Goal: Use online tool/utility: Utilize a website feature to perform a specific function

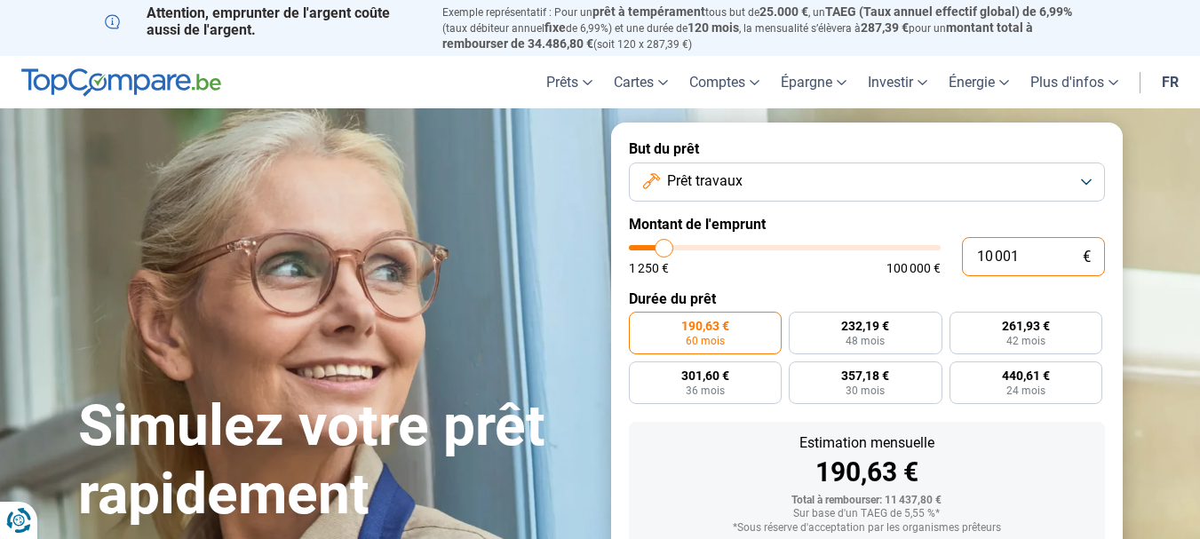
click at [1022, 254] on input "10 001" at bounding box center [1033, 256] width 143 height 39
type input "1 000"
type input "1250"
type input "100"
type input "1250"
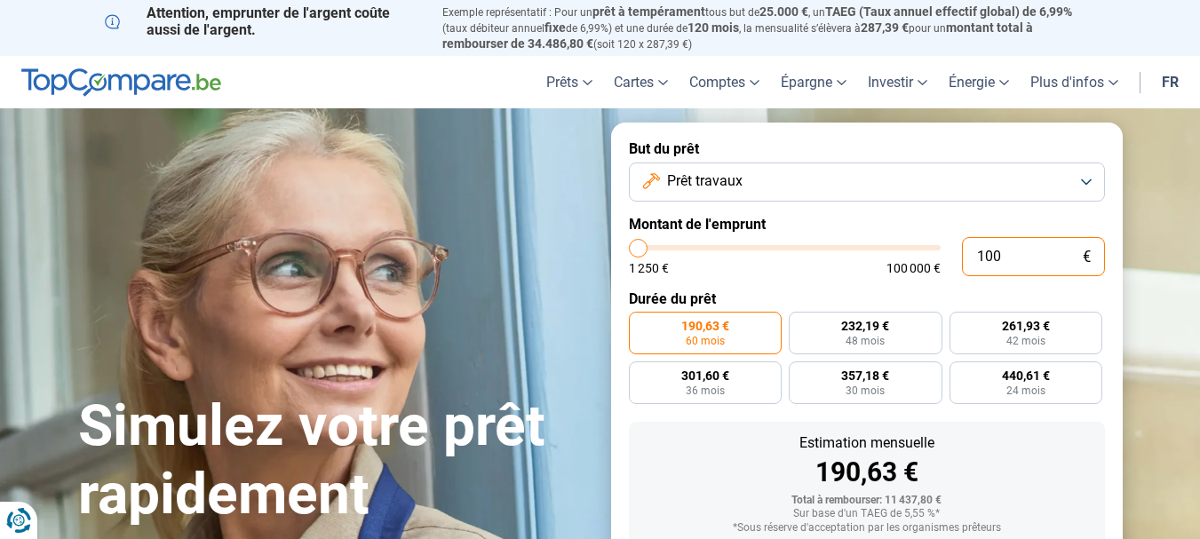
type input "10"
type input "1250"
type input "1"
type input "1250"
type input "0"
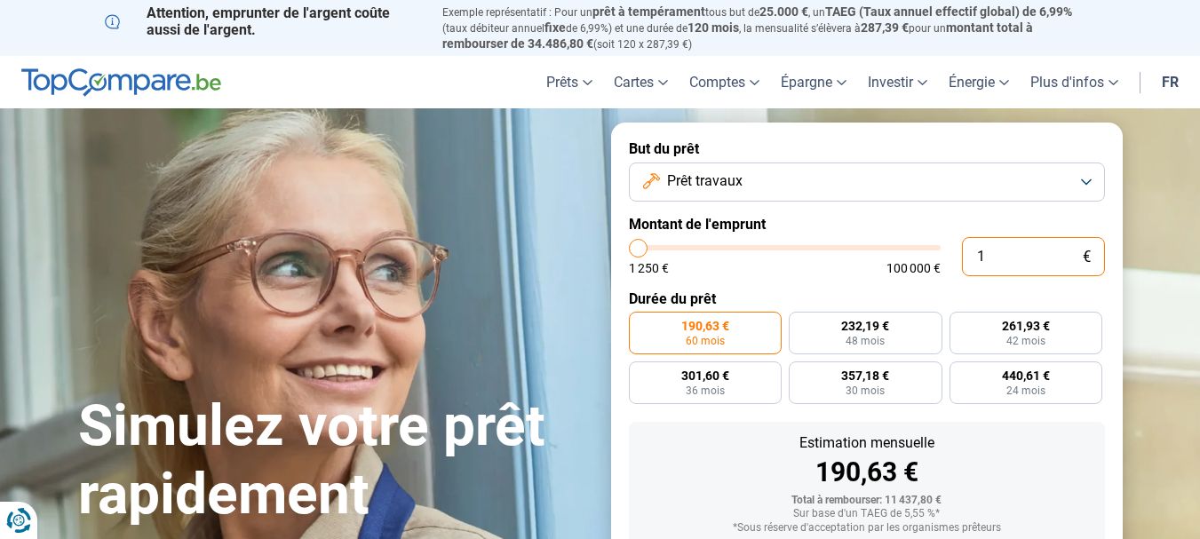
type input "1250"
type input "5"
type input "1250"
type input "50"
type input "1250"
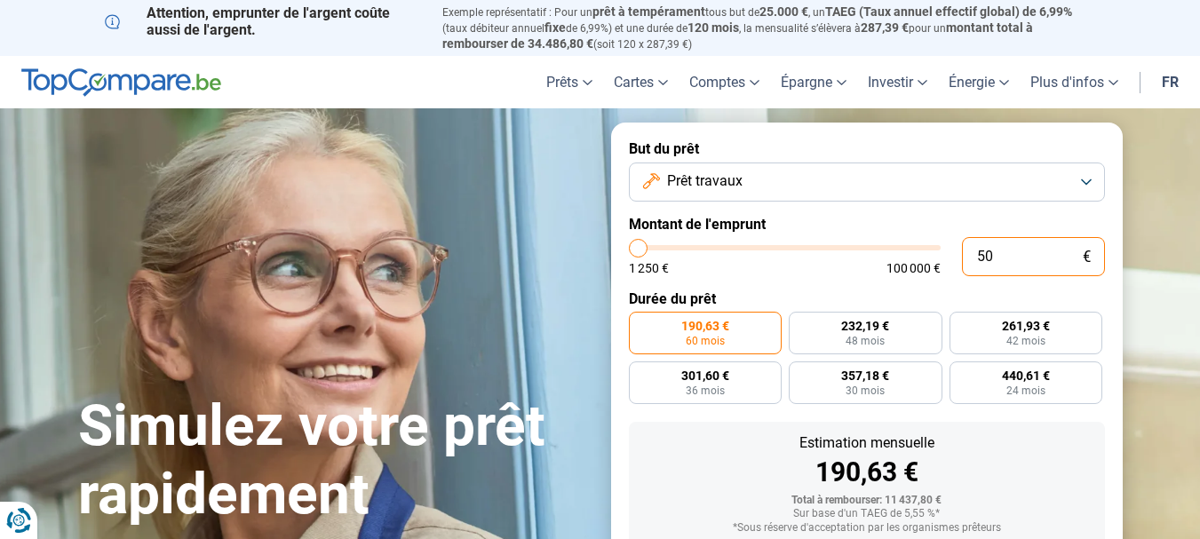
type input "500"
type input "1250"
type input "5 000"
type input "5000"
type input "50 000"
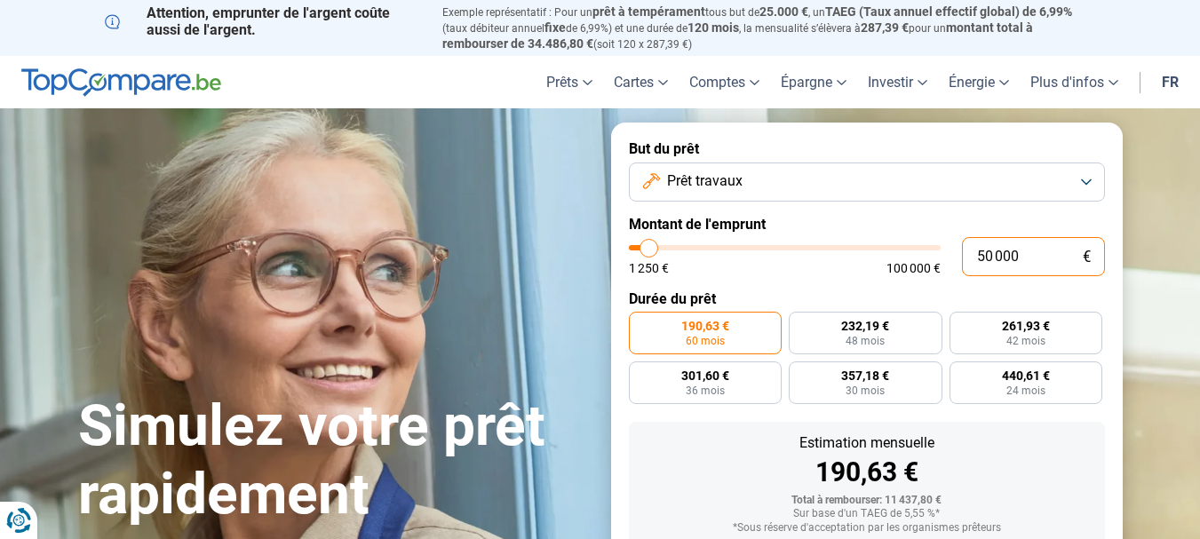
type input "50000"
radio input "false"
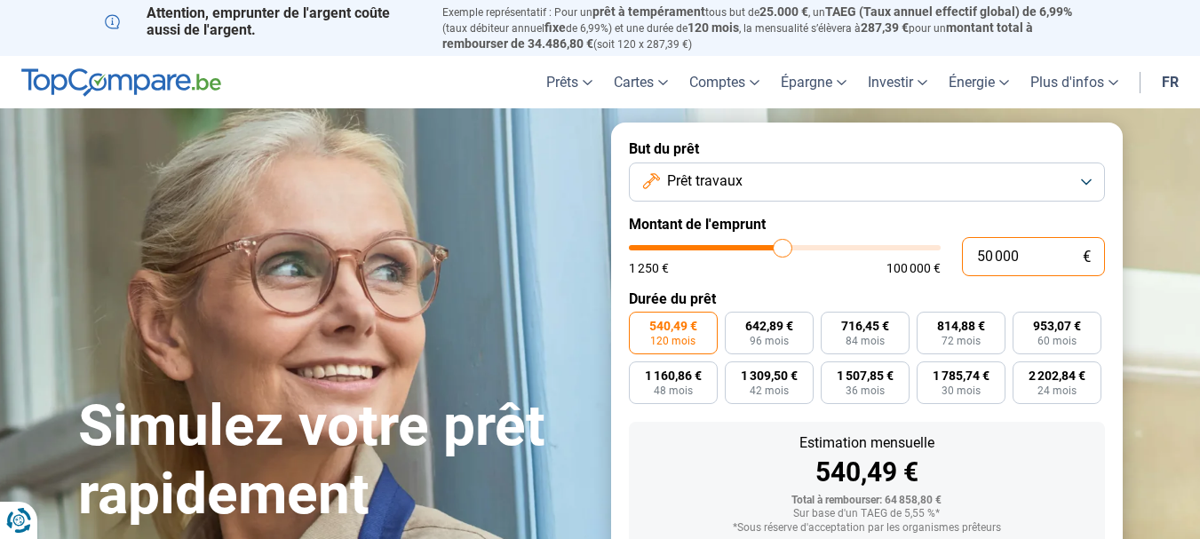
scroll to position [113, 0]
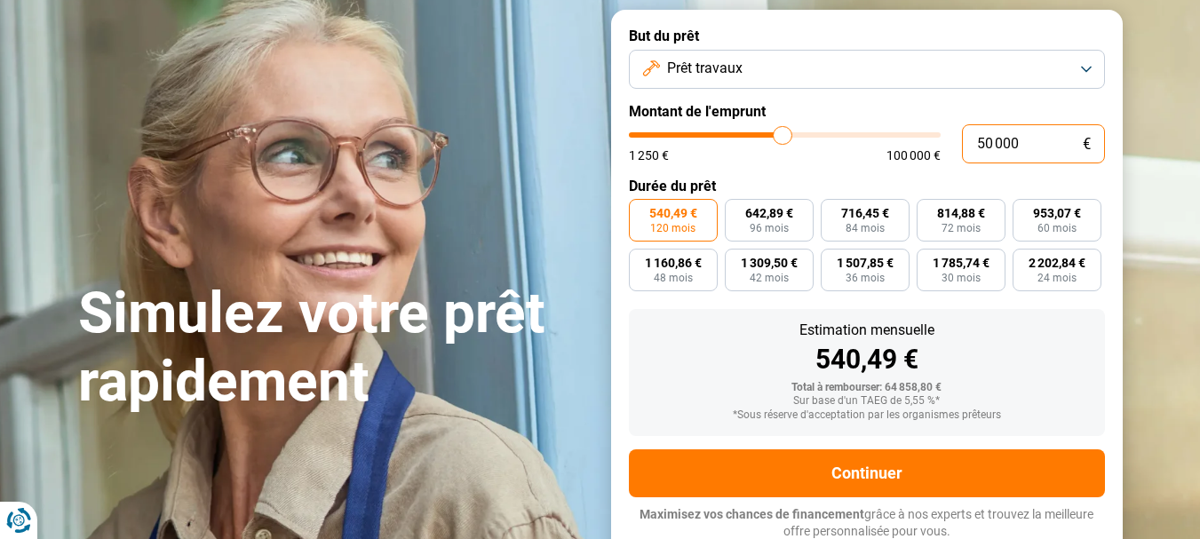
click at [991, 139] on input "50 000" at bounding box center [1033, 143] width 143 height 39
type input "5 000"
type input "5000"
type input "0"
type input "1250"
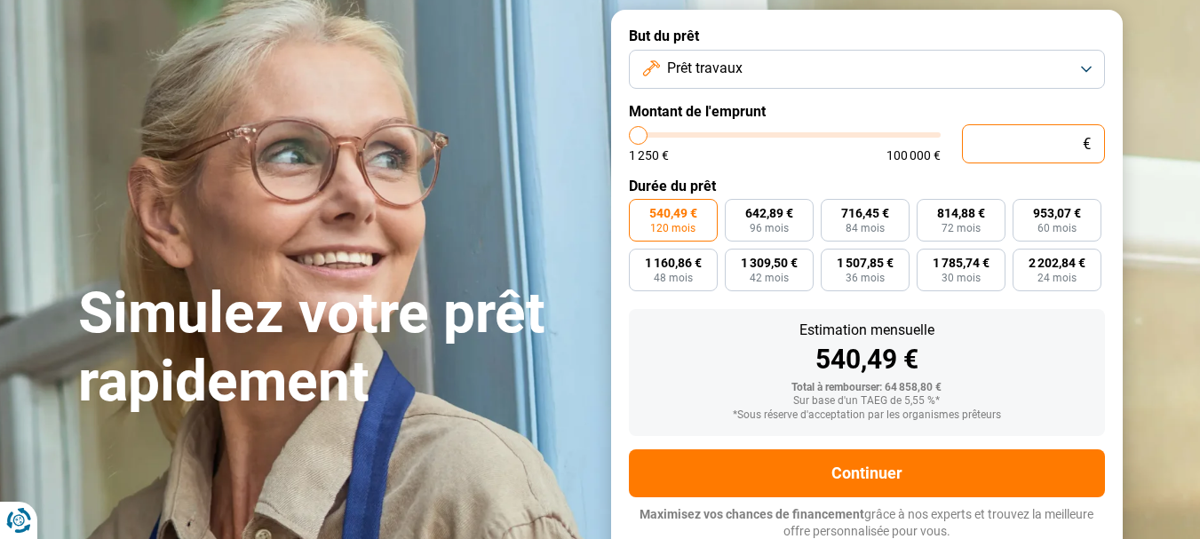
type input "6"
type input "1250"
type input "60"
type input "1250"
type input "600"
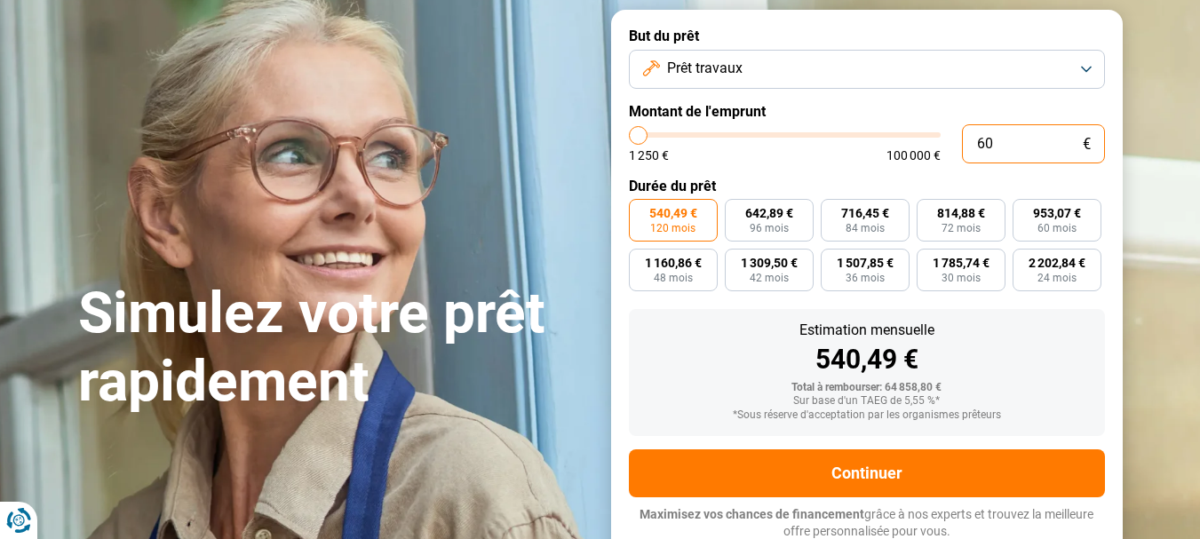
type input "1250"
type input "6 000"
type input "6000"
type input "60 000"
type input "60000"
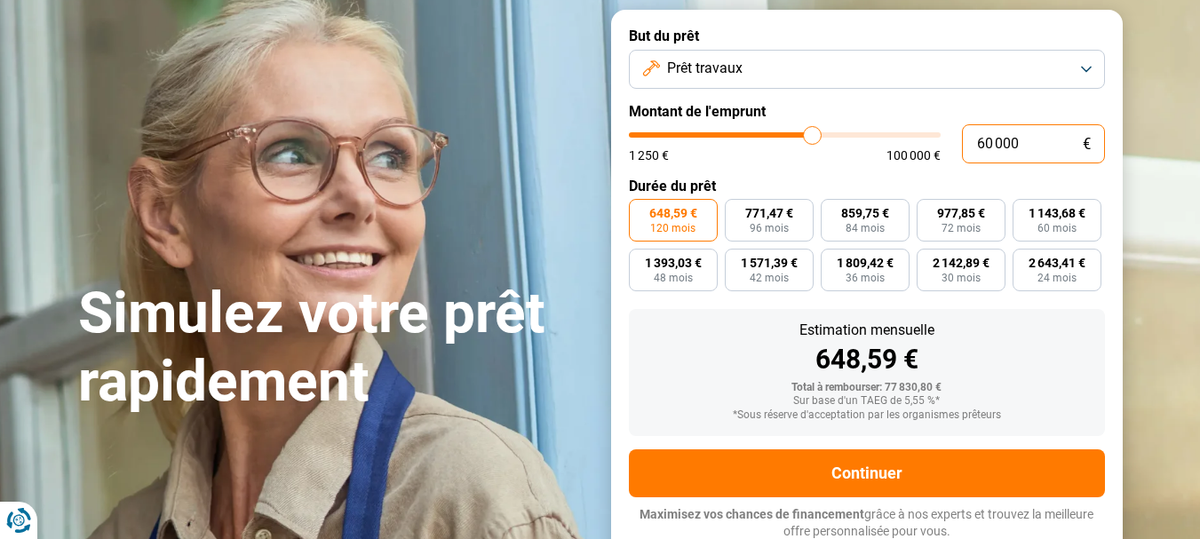
type input "60 000"
